Goal: Navigation & Orientation: Find specific page/section

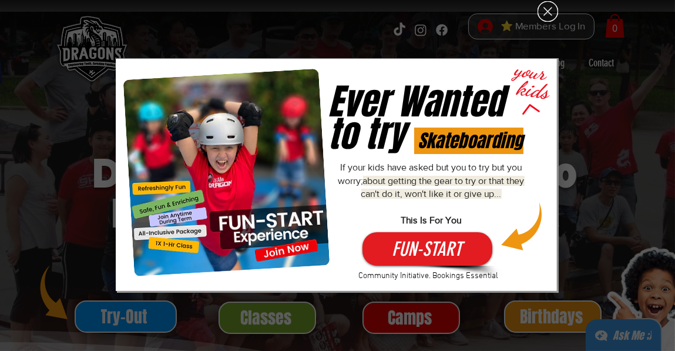
click at [544, 10] on icon "Back to site" at bounding box center [547, 11] width 21 height 21
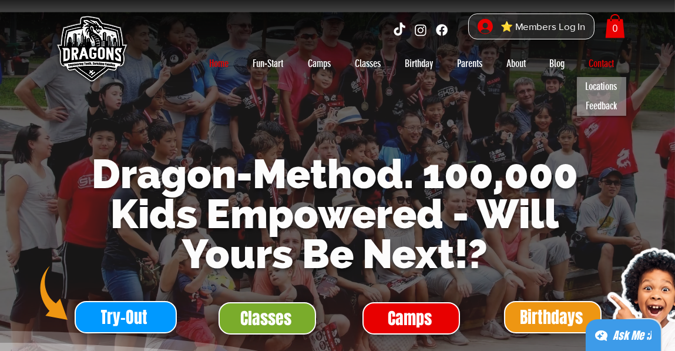
click at [604, 63] on p "Contact" at bounding box center [601, 63] width 37 height 19
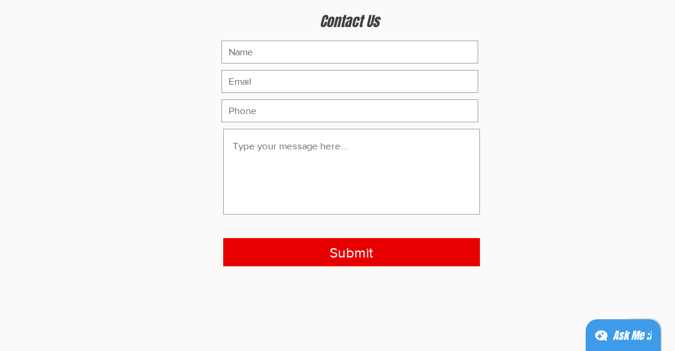
scroll to position [59, 0]
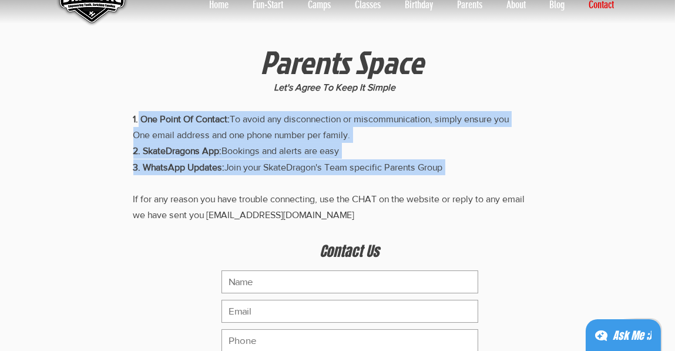
drag, startPoint x: 139, startPoint y: 119, endPoint x: 492, endPoint y: 178, distance: 357.4
click at [492, 178] on p "1. One Point Of Contact: To avoid any disconnection or miscommunication, simply…" at bounding box center [334, 167] width 403 height 112
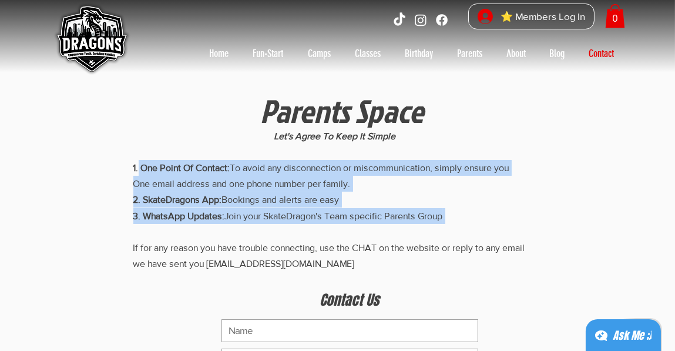
scroll to position [0, 0]
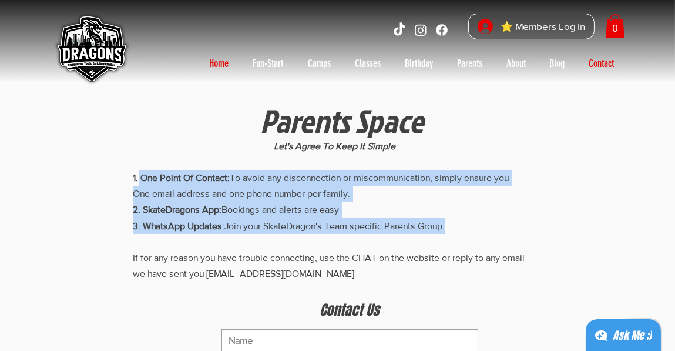
click at [221, 62] on p "Home" at bounding box center [218, 63] width 31 height 19
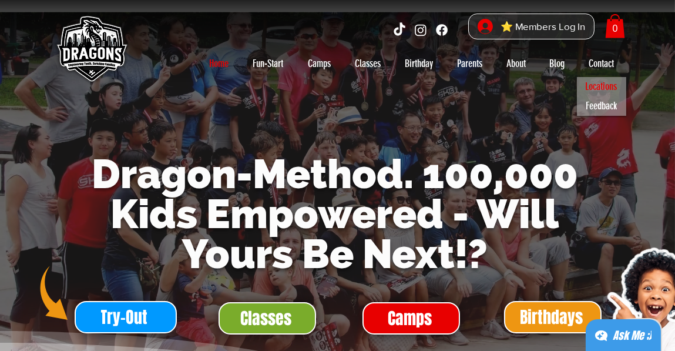
click at [604, 78] on p "Locations" at bounding box center [601, 86] width 42 height 19
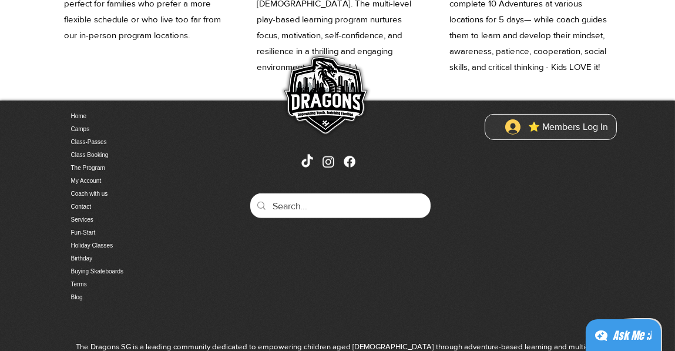
scroll to position [880, 0]
